Goal: Navigation & Orientation: Find specific page/section

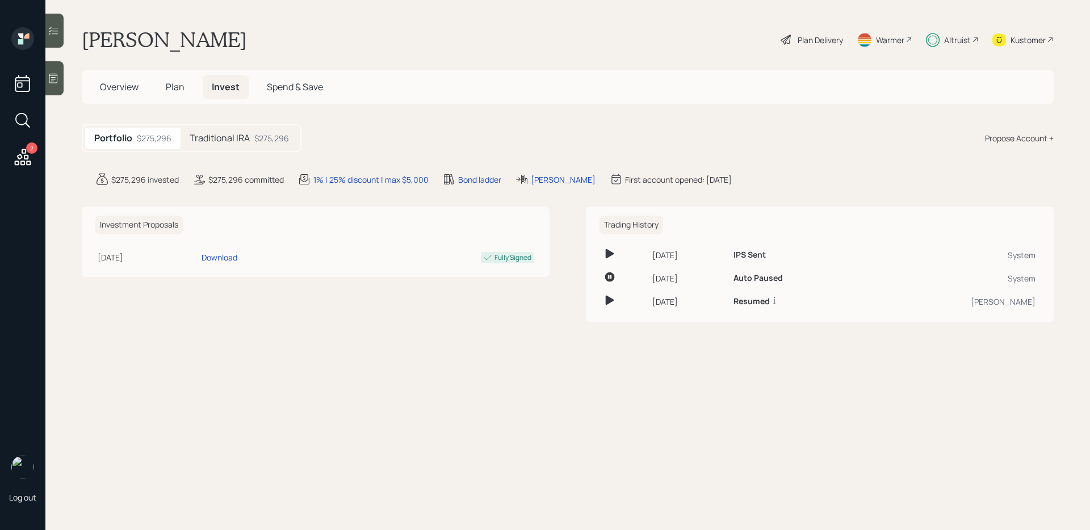
click at [24, 158] on icon at bounding box center [23, 157] width 16 height 16
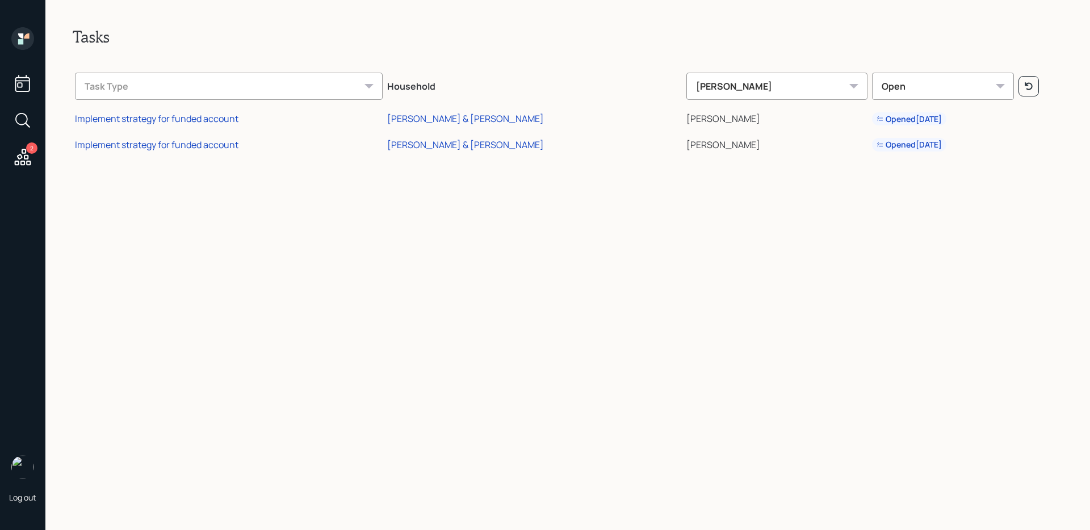
click at [28, 35] on icon at bounding box center [26, 36] width 5 height 5
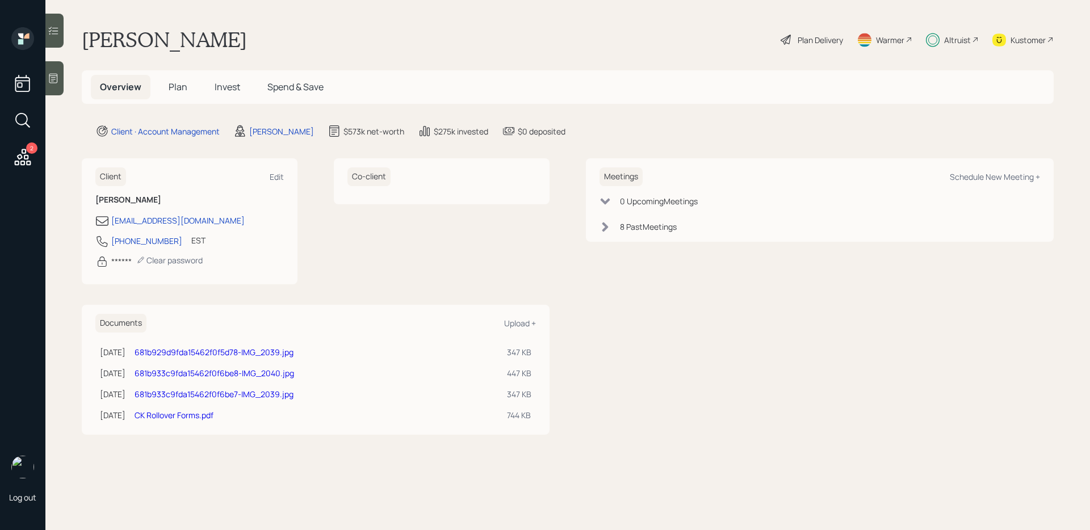
click at [25, 155] on icon at bounding box center [23, 157] width 16 height 16
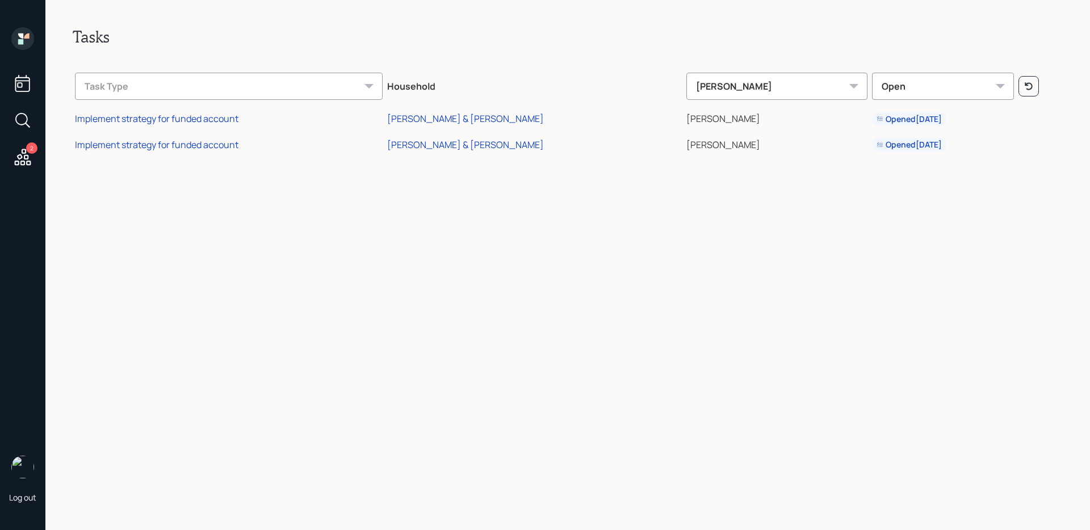
click at [736, 80] on div "[PERSON_NAME]" at bounding box center [777, 86] width 181 height 27
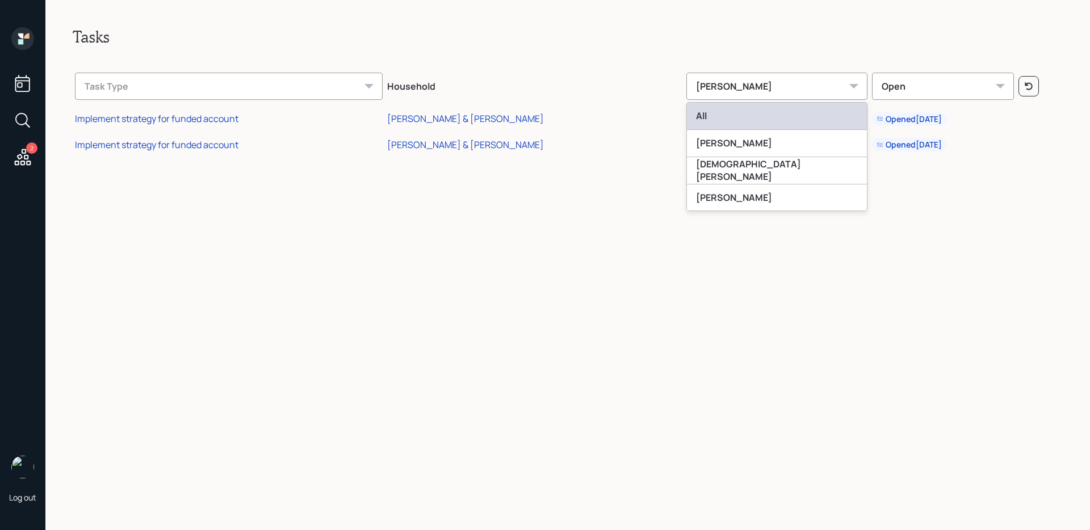
click at [731, 121] on div "All" at bounding box center [777, 116] width 180 height 27
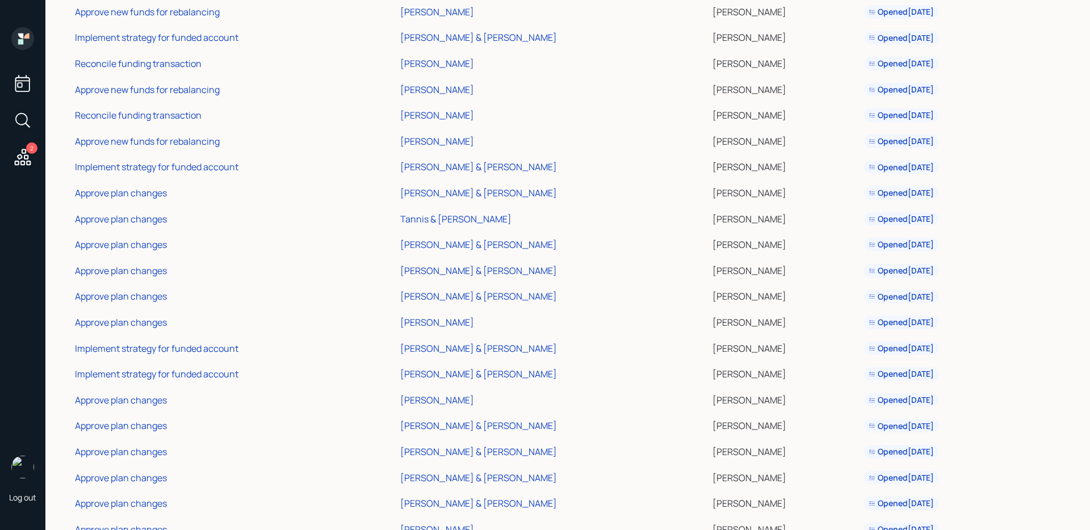
scroll to position [844, 0]
